Goal: Find specific page/section: Find specific page/section

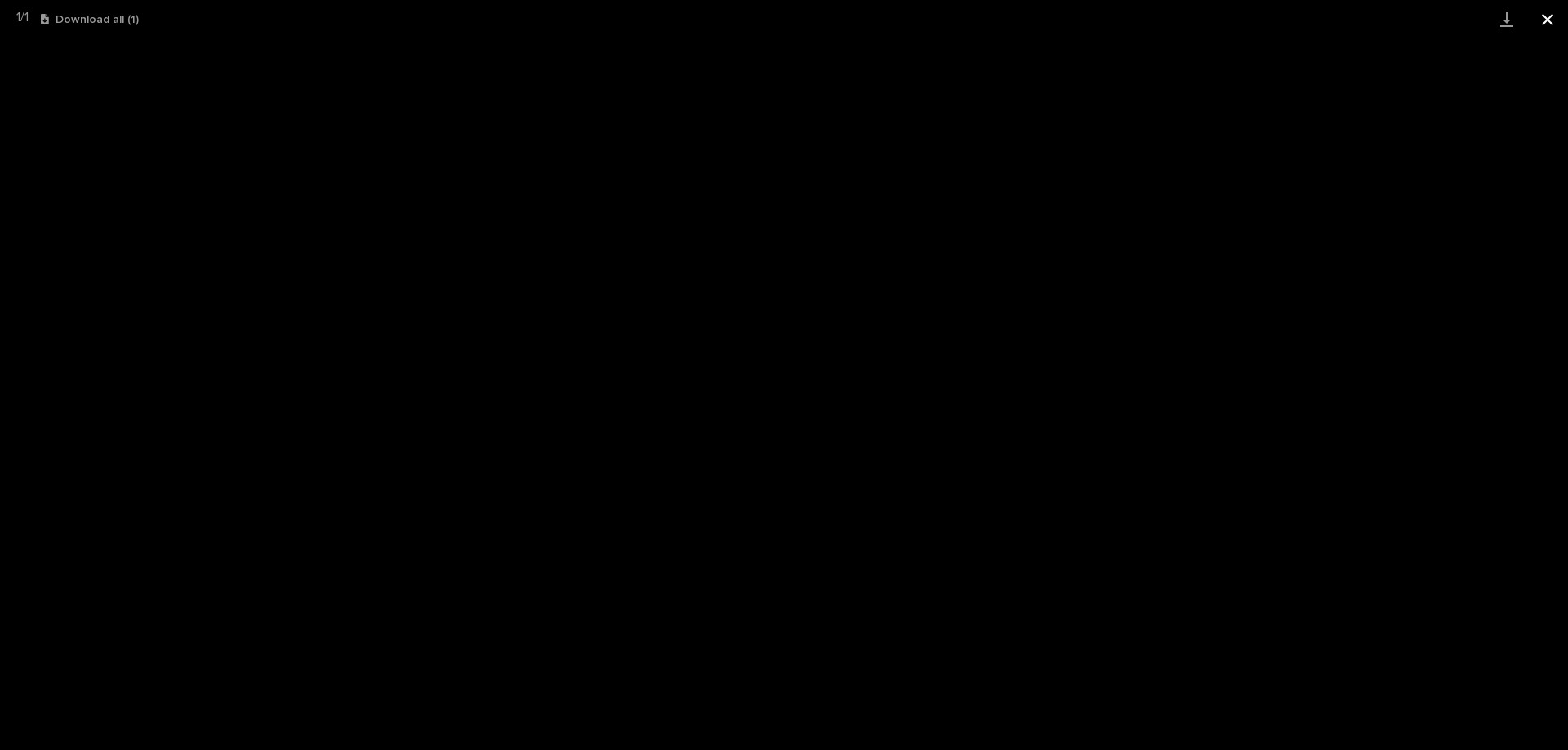
click at [1547, 15] on button "Close gallery" at bounding box center [1548, 19] width 41 height 38
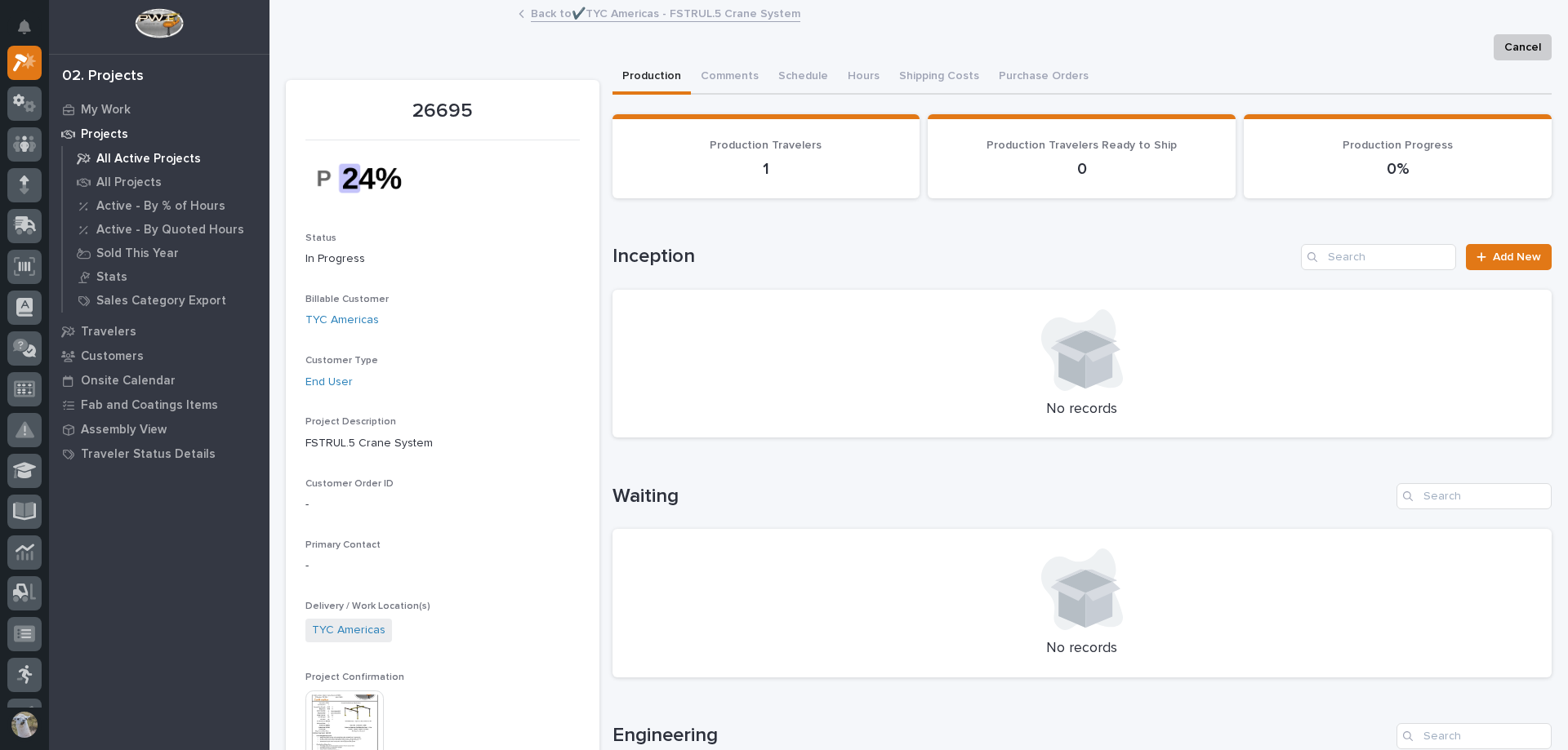
click at [106, 152] on p "All Active Projects" at bounding box center [148, 159] width 105 height 14
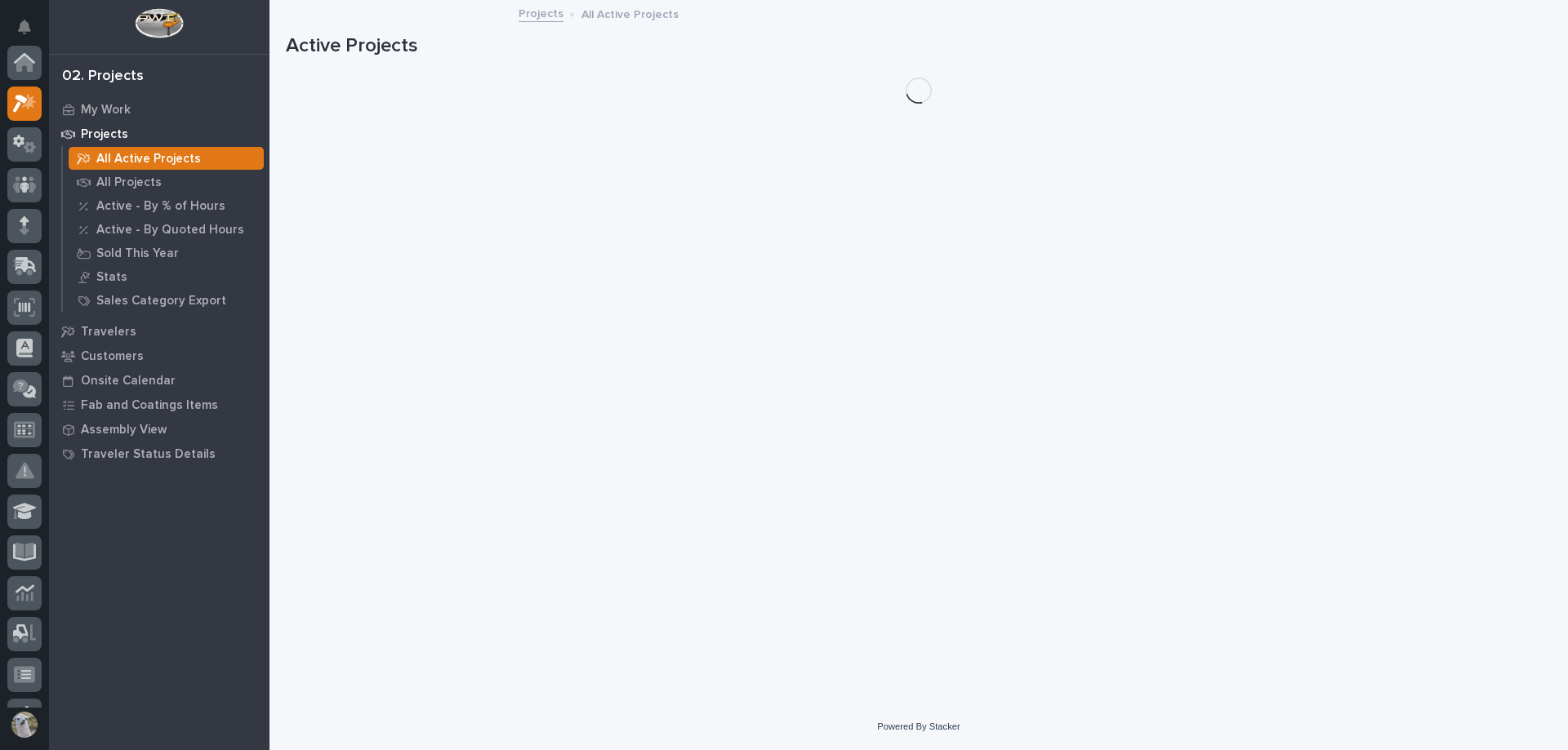
scroll to position [41, 0]
click at [102, 329] on p "Travelers" at bounding box center [108, 332] width 55 height 14
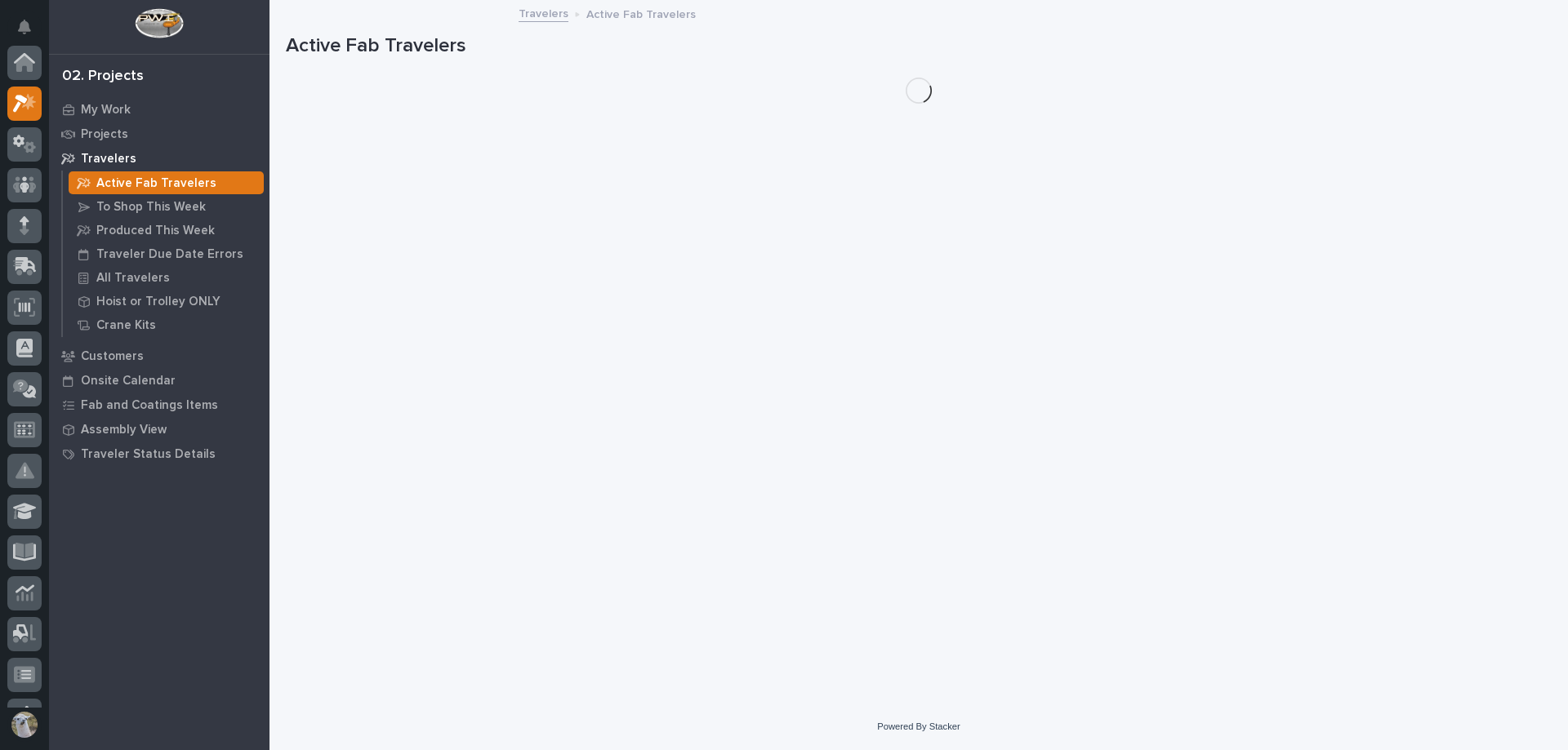
scroll to position [41, 0]
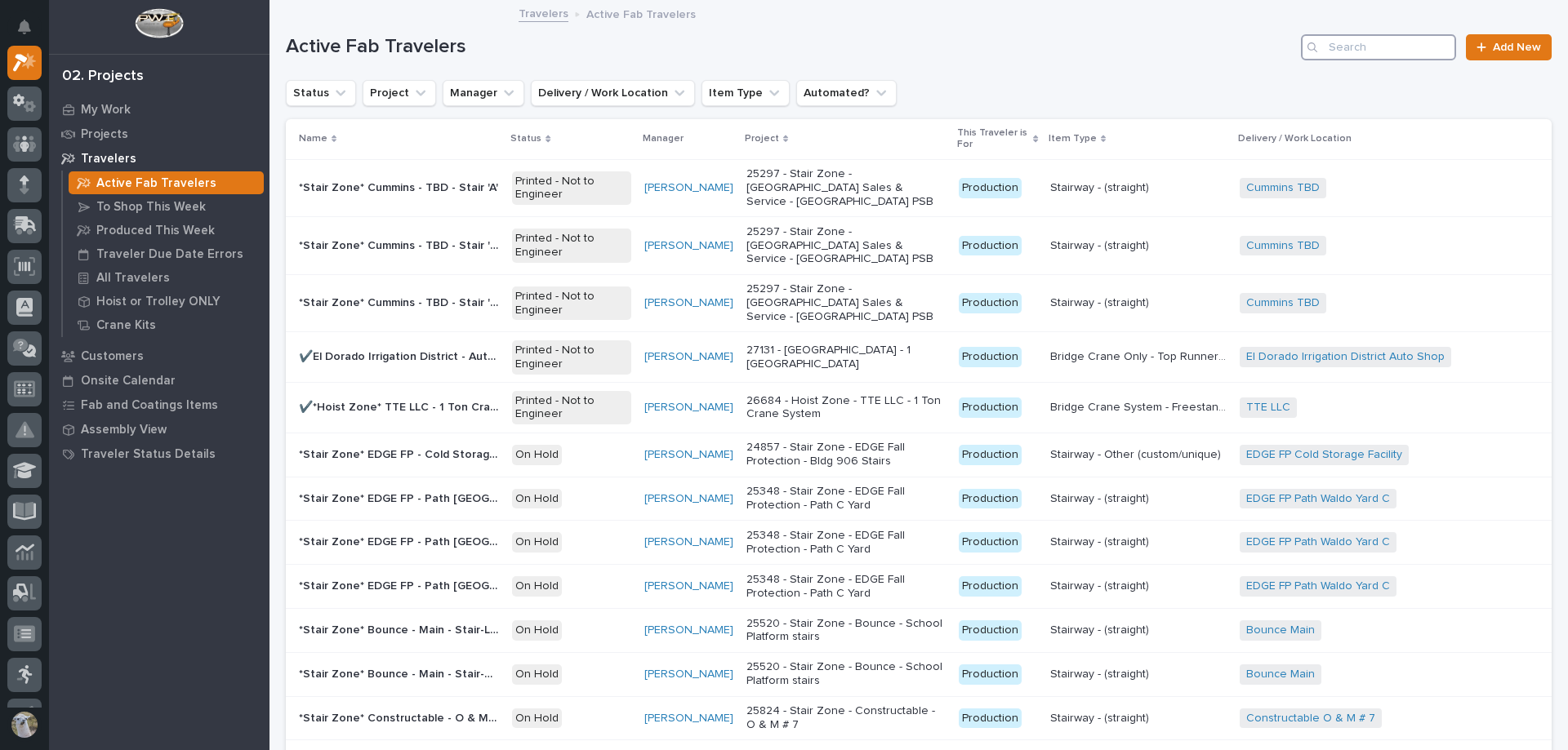
click at [1343, 42] on input "Search" at bounding box center [1379, 46] width 156 height 26
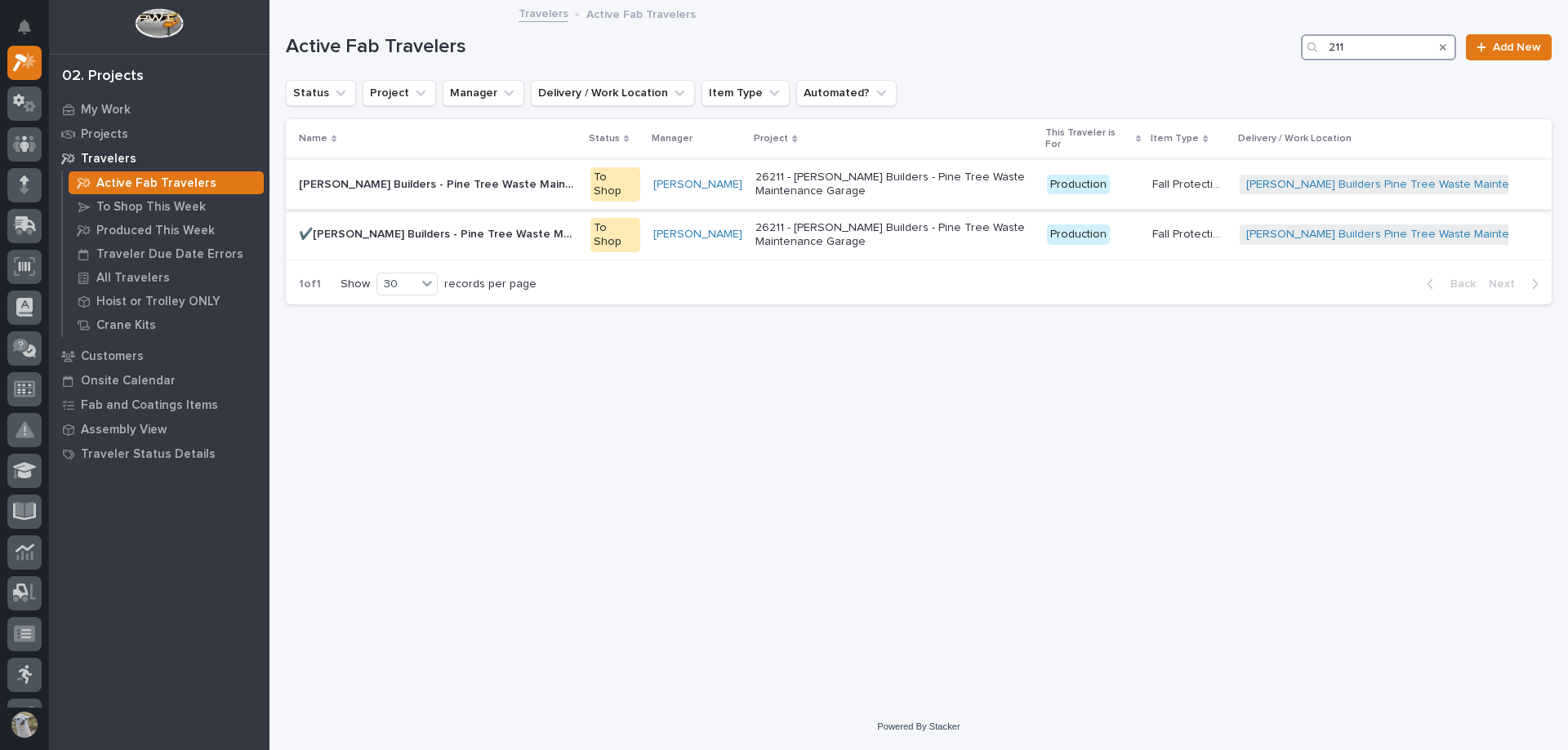
type input "211"
click at [479, 174] on p "[PERSON_NAME] Builders - Pine Tree Waste Maintenance Garage - Fall Protection, …" at bounding box center [439, 182] width 282 height 17
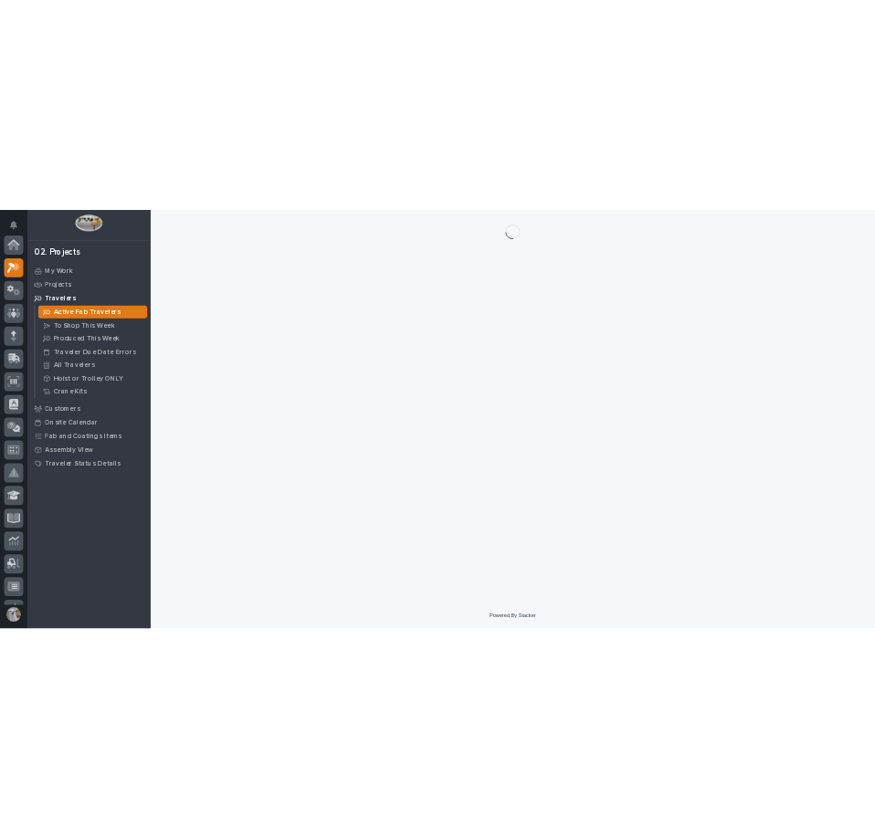
scroll to position [46, 0]
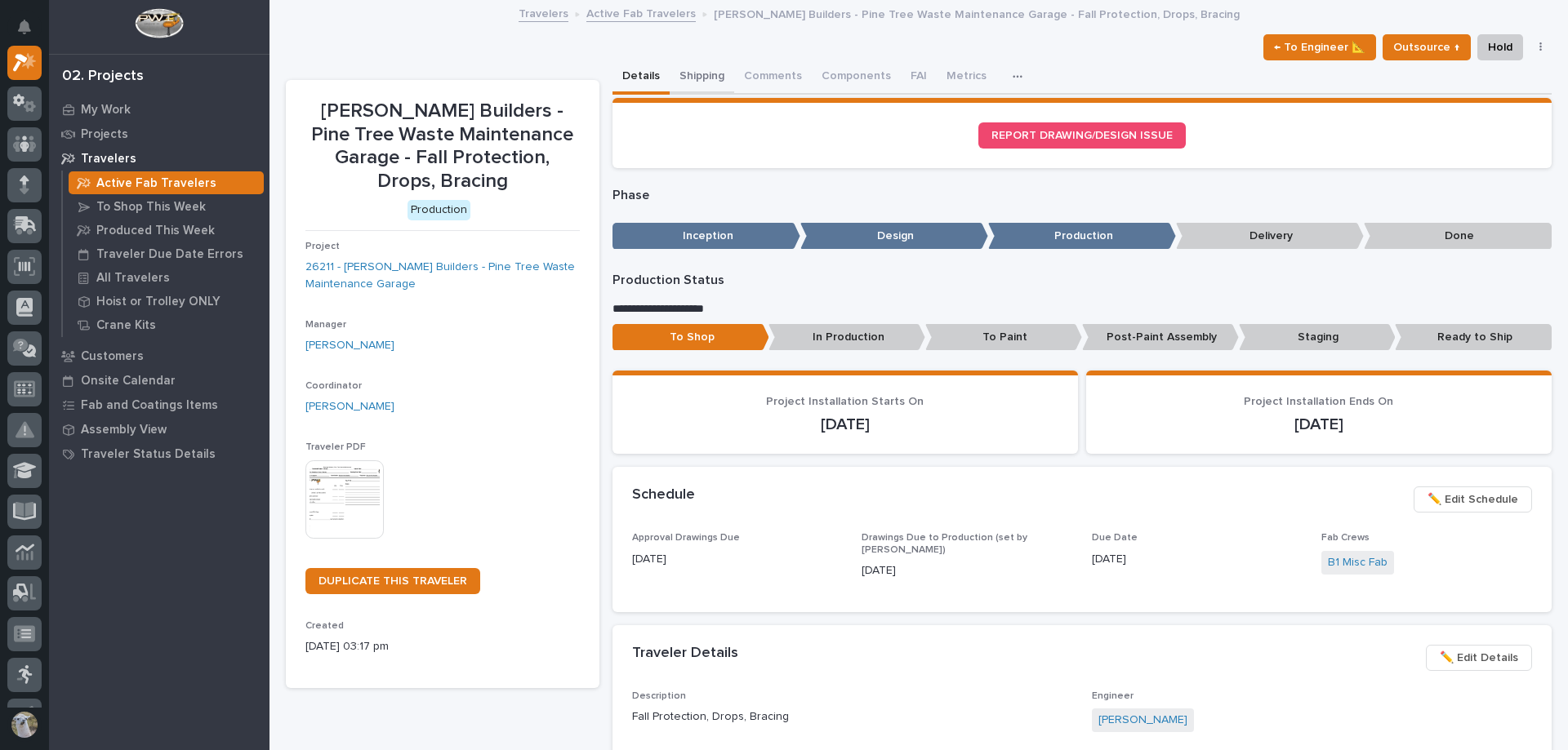
click at [691, 68] on button "Shipping" at bounding box center [702, 78] width 64 height 34
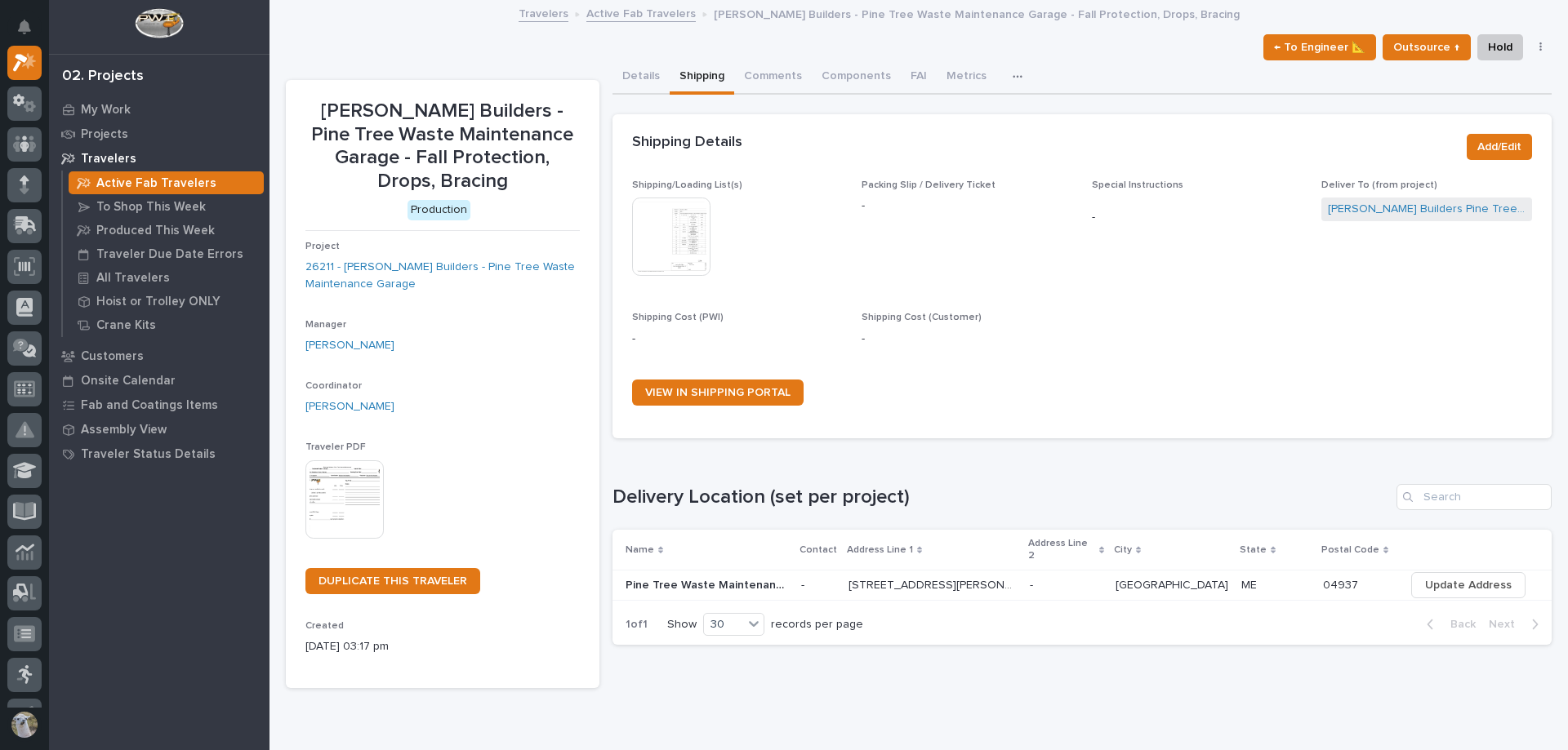
click at [683, 249] on img at bounding box center [672, 237] width 79 height 79
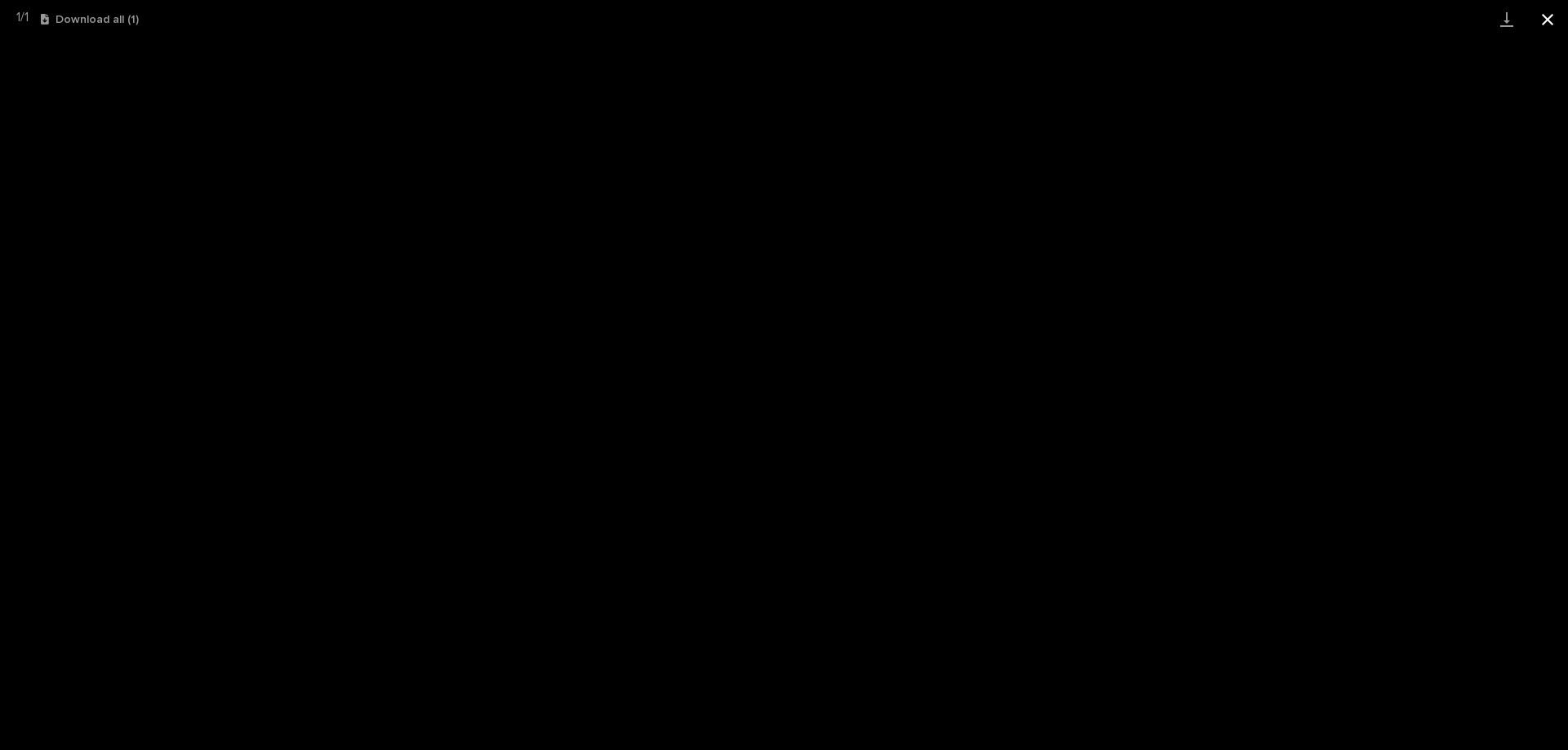
click at [1552, 15] on button "Close gallery" at bounding box center [1548, 19] width 41 height 38
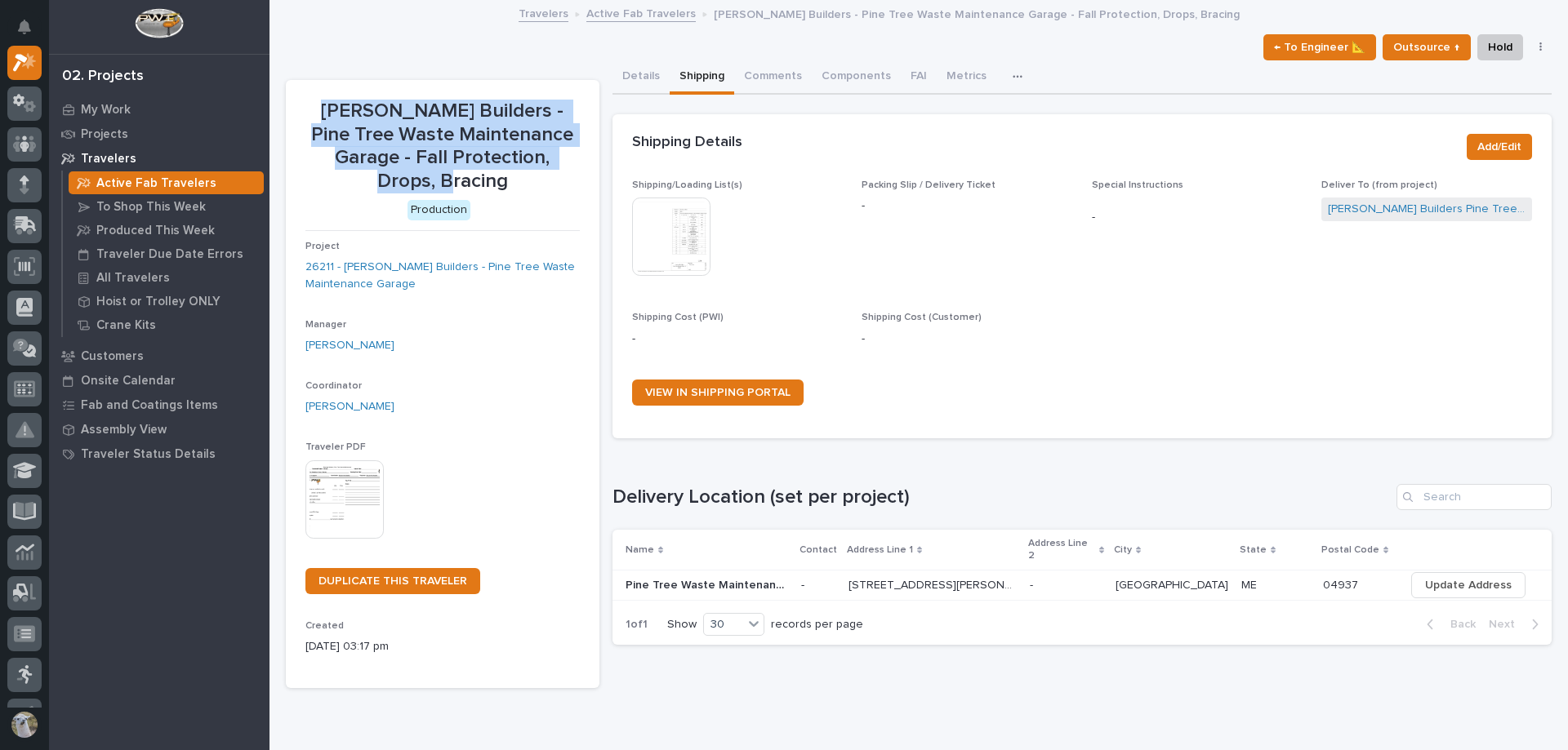
drag, startPoint x: 317, startPoint y: 104, endPoint x: 574, endPoint y: 163, distance: 263.7
click at [574, 163] on p "[PERSON_NAME] Builders - Pine Tree Waste Maintenance Garage - Fall Protection, …" at bounding box center [443, 146] width 275 height 94
copy p "[PERSON_NAME] Builders - Pine Tree Waste Maintenance Garage - Fall Protection, …"
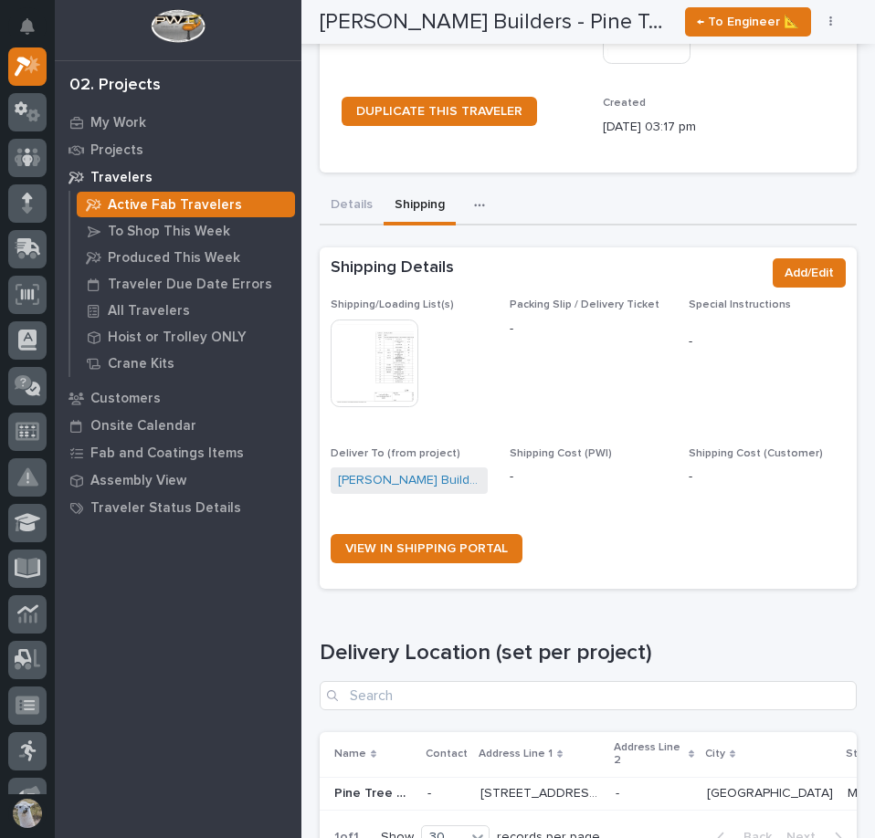
scroll to position [457, 0]
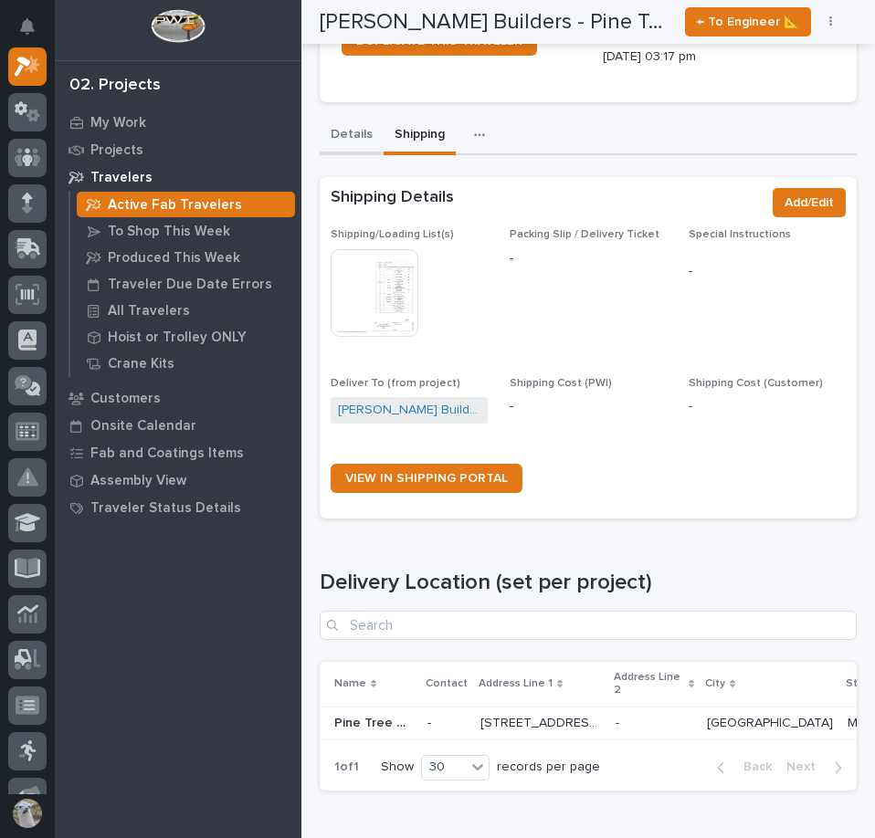
click at [351, 117] on div "Details Shipping Comments Components FAI Metrics Drawing Errors Schedule Can't …" at bounding box center [588, 461] width 537 height 688
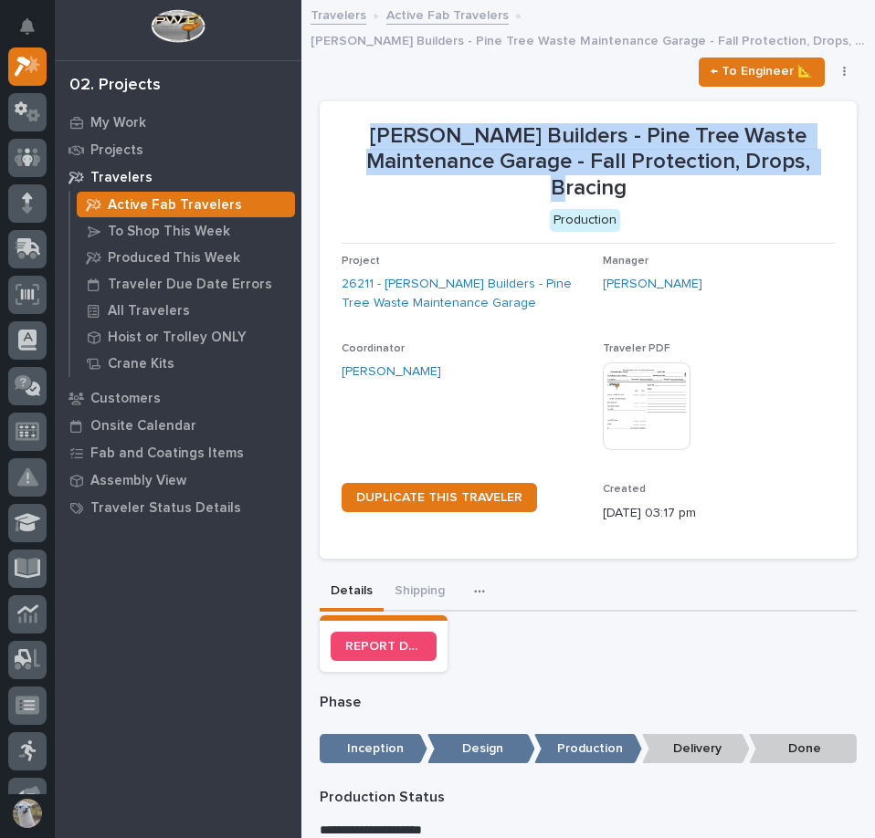
click at [432, 16] on link "Active Fab Travelers" at bounding box center [447, 14] width 122 height 21
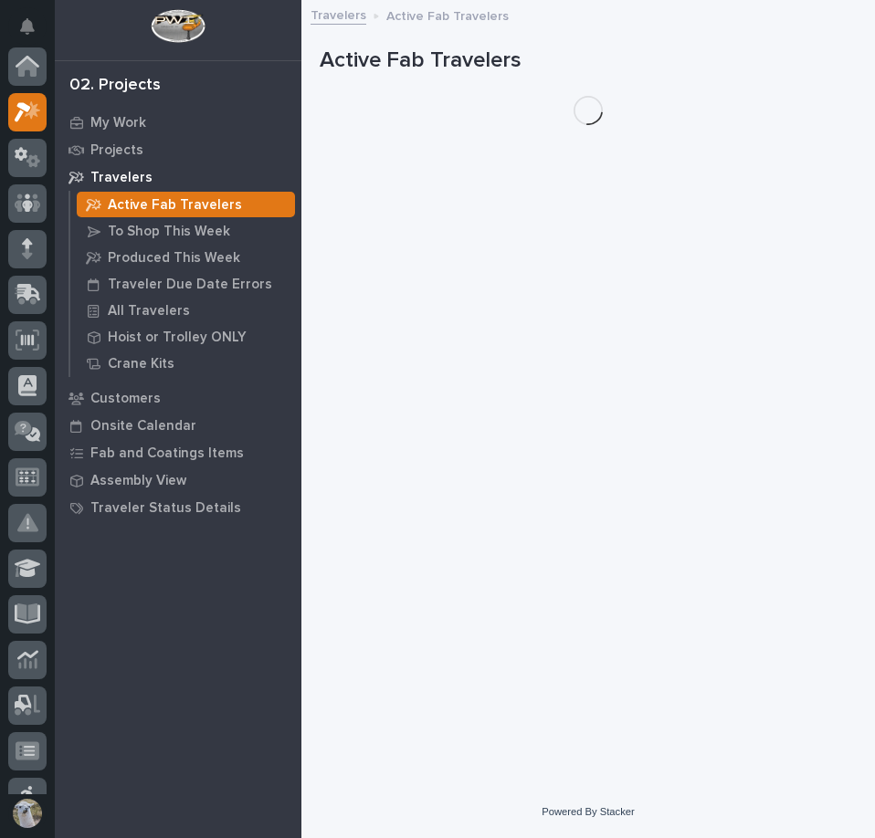
scroll to position [46, 0]
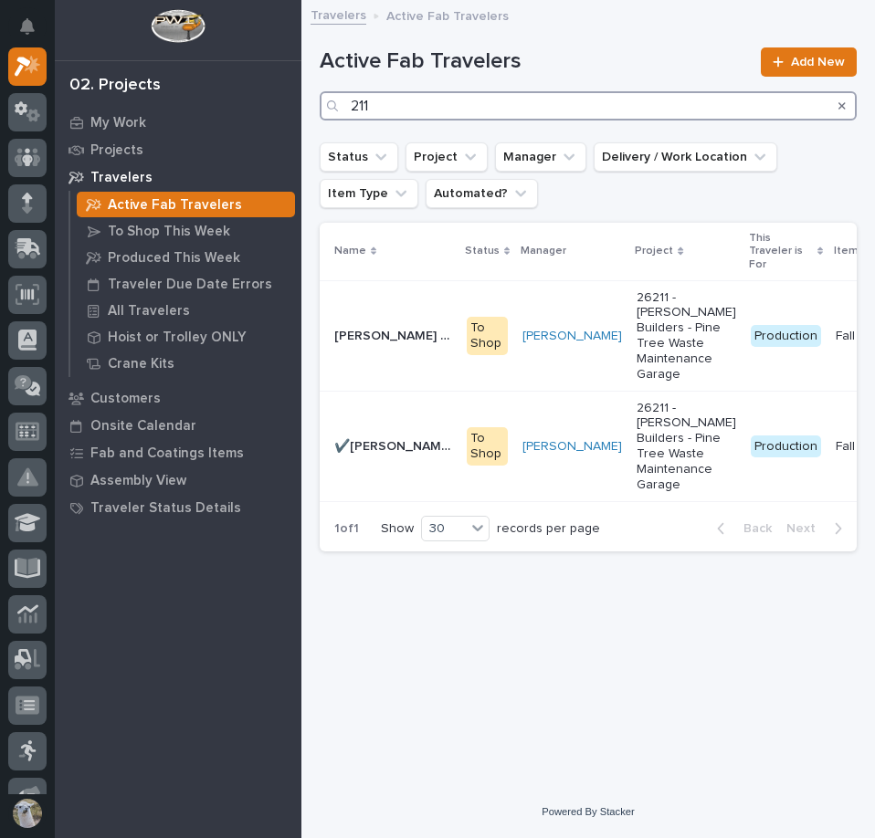
drag, startPoint x: 763, startPoint y: 108, endPoint x: -1, endPoint y: 89, distance: 763.7
click at [0, 89] on html "My Settings Log Out 02. Projects My Work Projects Travelers Active Fab Traveler…" at bounding box center [437, 419] width 875 height 838
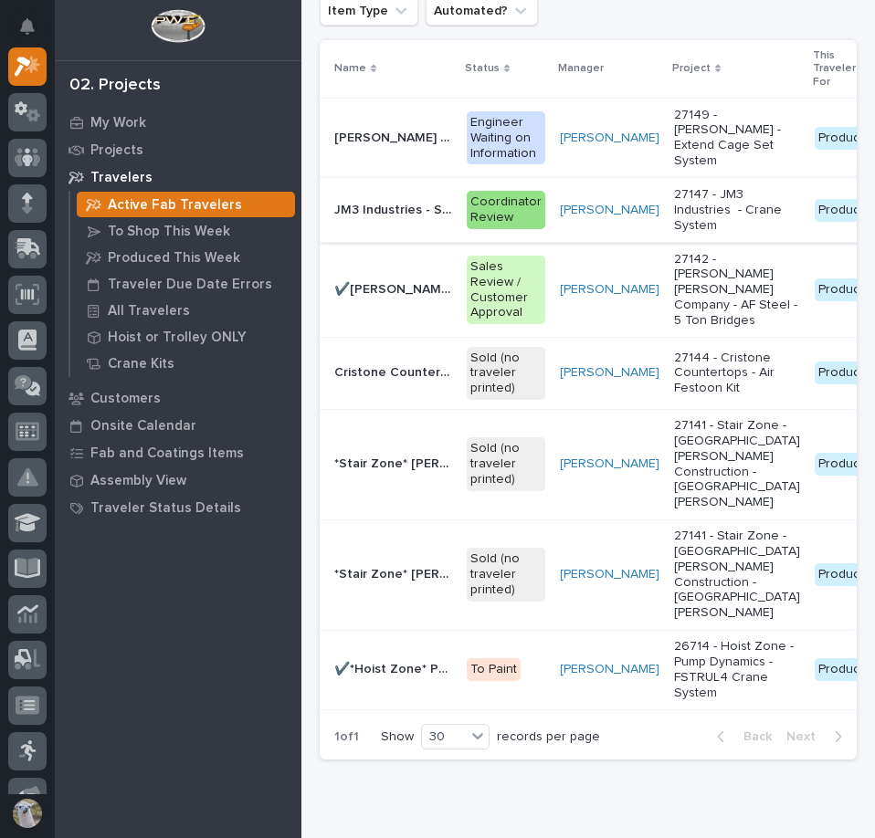
scroll to position [274, 0]
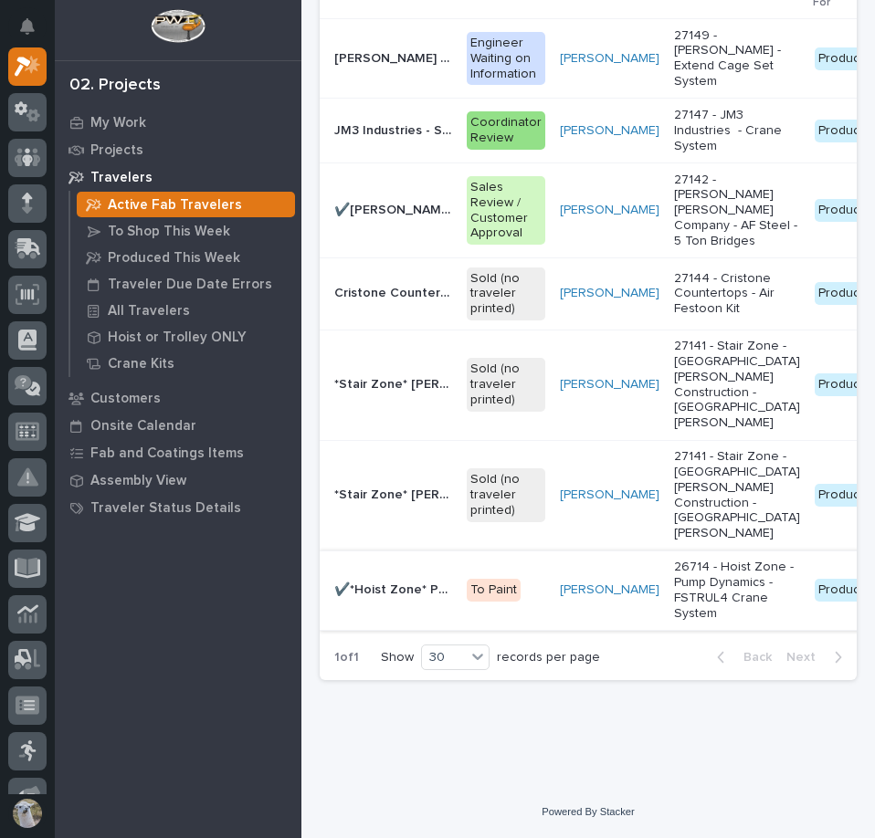
type input "714"
click at [674, 621] on p "26714 - Hoist Zone - Pump Dynamics - FSTRUL4 Crane System" at bounding box center [737, 590] width 126 height 61
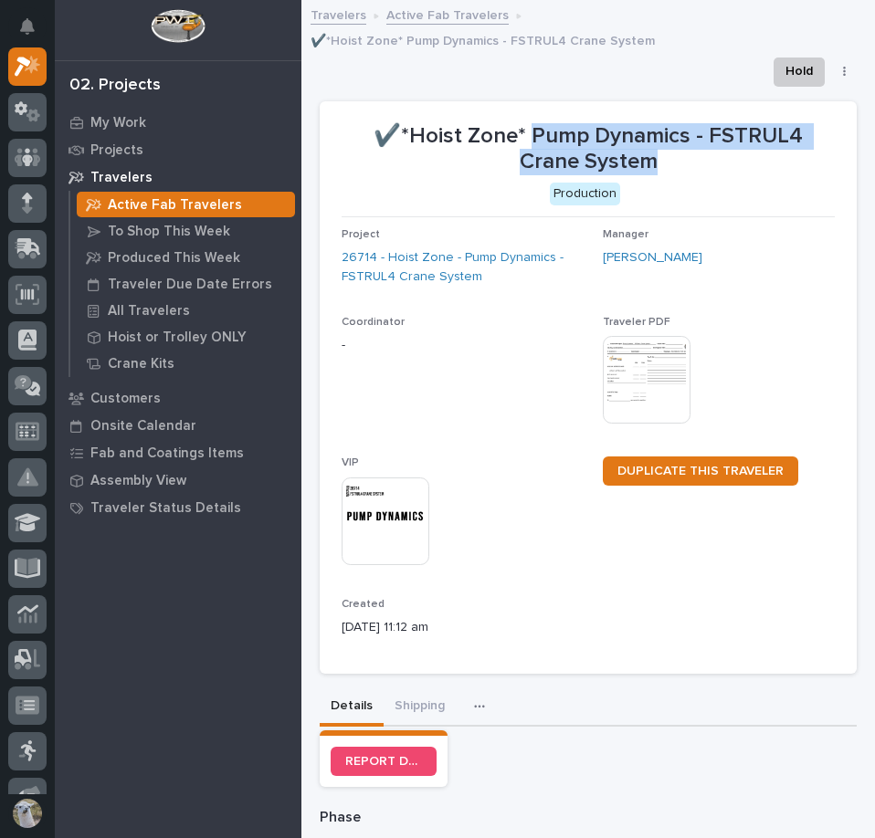
drag, startPoint x: 528, startPoint y: 101, endPoint x: 660, endPoint y: 139, distance: 137.6
click at [660, 139] on p "✔️*Hoist Zone* Pump Dynamics - FSTRUL4 Crane System" at bounding box center [588, 149] width 493 height 53
copy p "Pump Dynamics - FSTRUL4 Crane System"
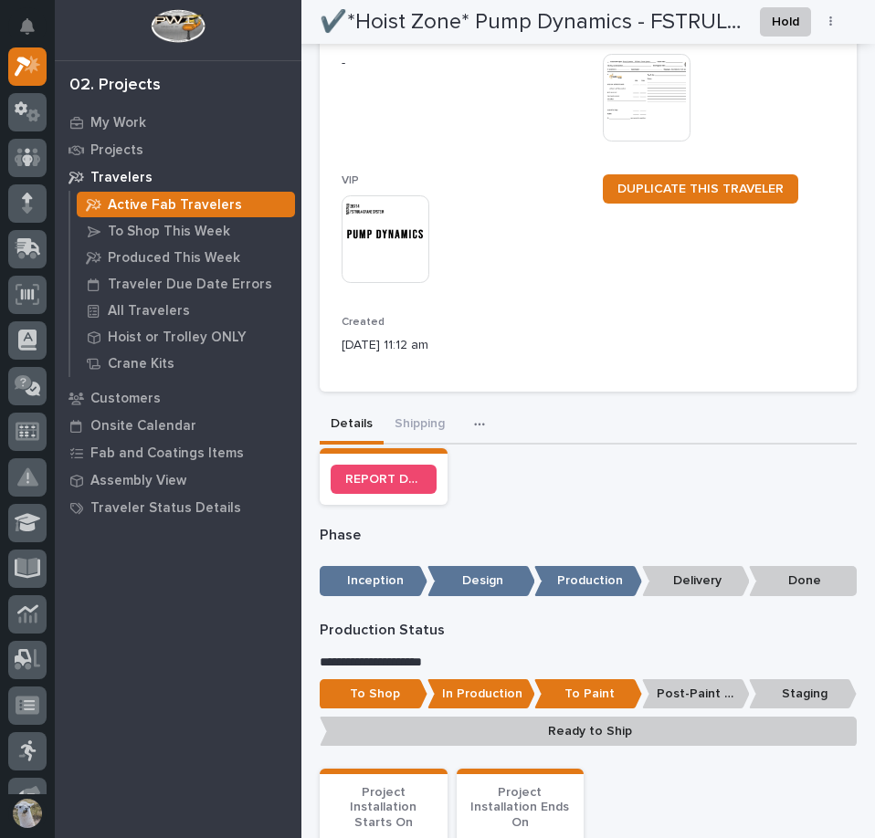
scroll to position [274, 0]
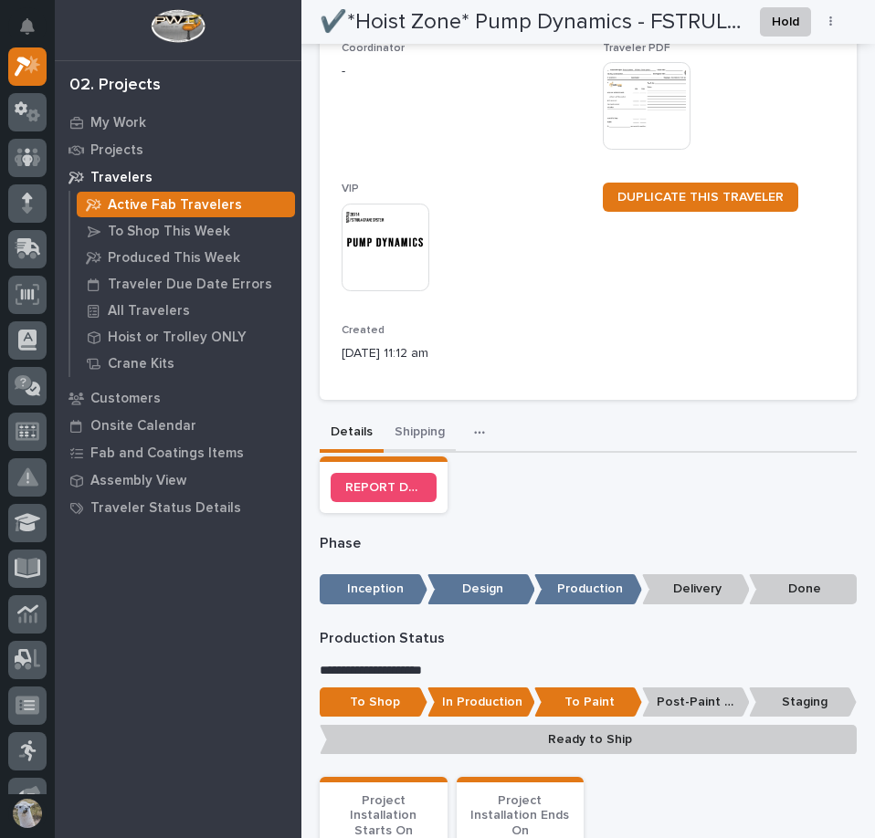
drag, startPoint x: 393, startPoint y: 402, endPoint x: 476, endPoint y: 423, distance: 85.7
click at [393, 415] on button "Shipping" at bounding box center [420, 434] width 72 height 38
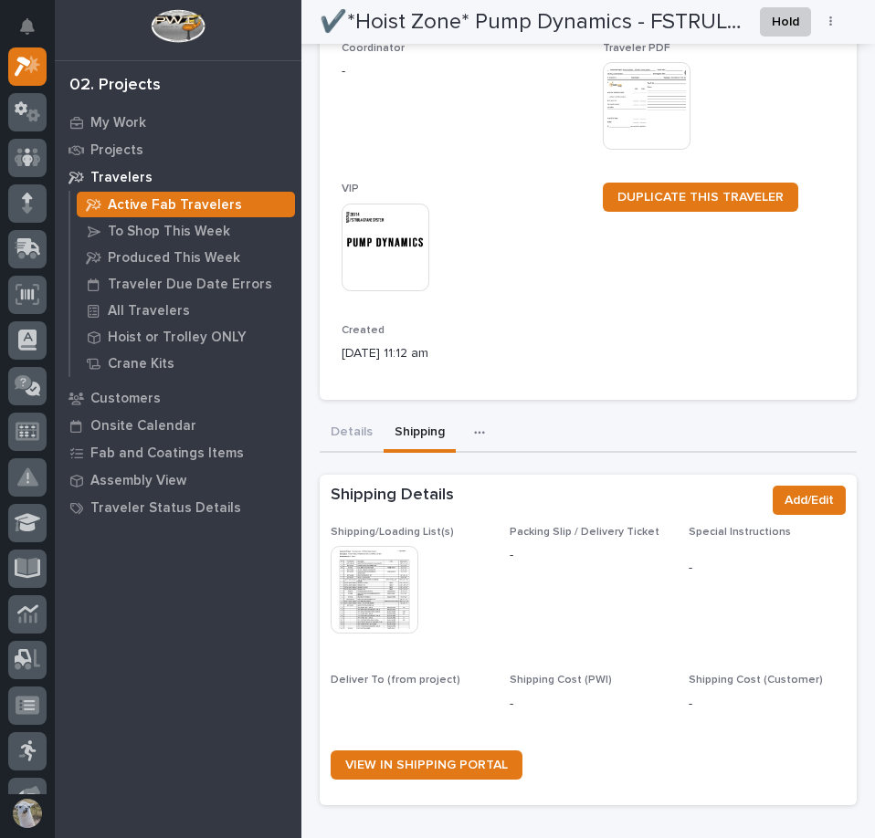
scroll to position [358, 0]
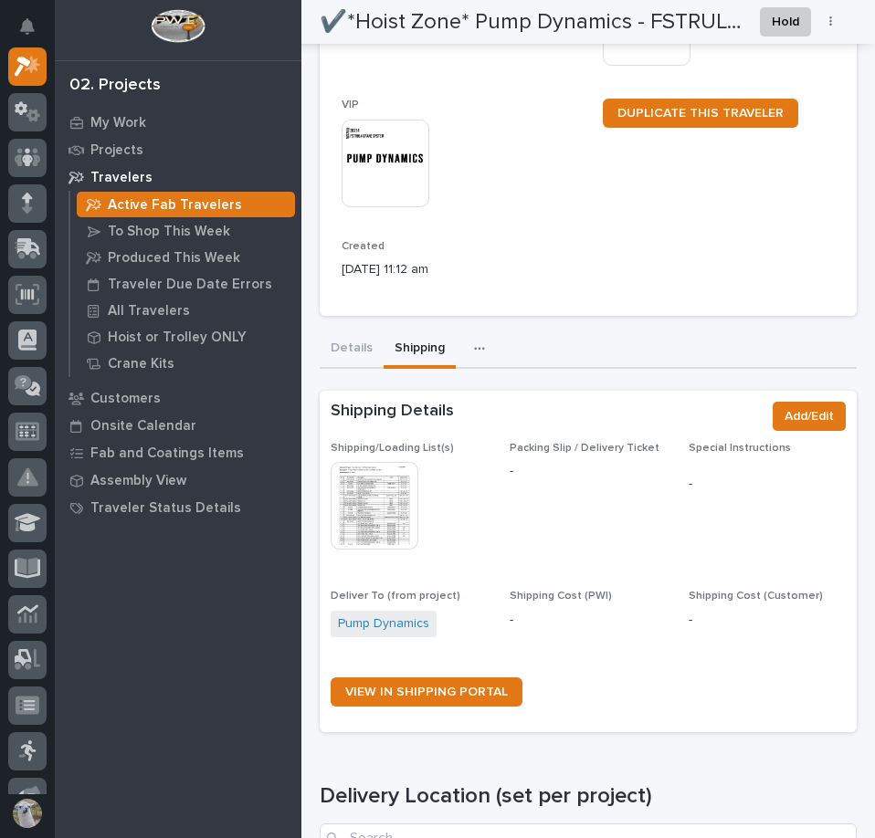
click at [357, 475] on img at bounding box center [375, 506] width 88 height 88
